Goal: Transaction & Acquisition: Book appointment/travel/reservation

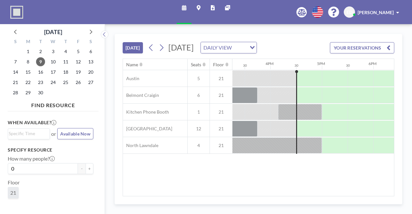
scroll to position [0, 782]
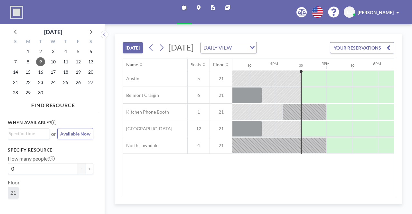
click at [271, 103] on div at bounding box center [262, 95] width 26 height 16
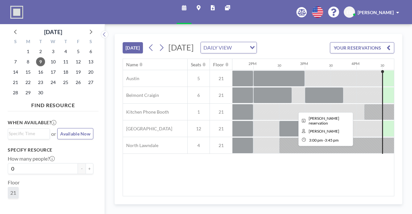
scroll to position [0, 725]
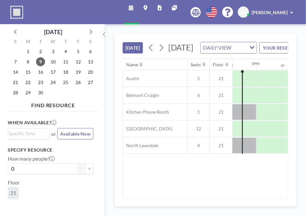
scroll to position [0, 853]
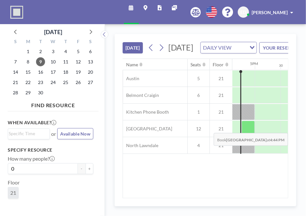
click at [248, 137] on div at bounding box center [248, 129] width 13 height 16
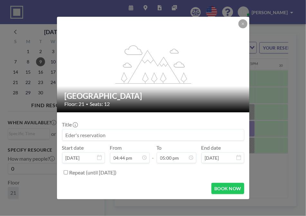
click at [149, 138] on input at bounding box center [153, 134] width 182 height 11
type input "I"
type input "C"
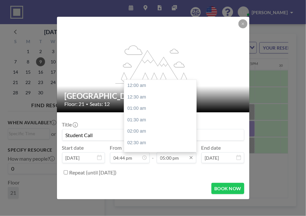
scroll to position [390, 0]
type input "Student Call"
click at [167, 158] on input "05:00 pm" at bounding box center [177, 157] width 40 height 11
click at [171, 158] on input "05:00 pm" at bounding box center [177, 157] width 40 height 11
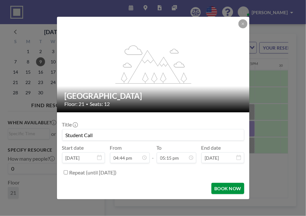
type input "05:15 pm"
click at [217, 185] on button "BOOK NOW" at bounding box center [228, 188] width 33 height 11
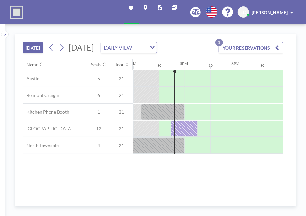
scroll to position [0, 824]
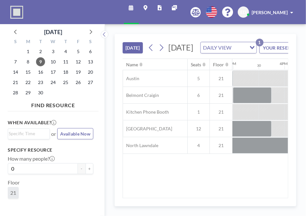
scroll to position [0, 773]
